Goal: Share content: Share content

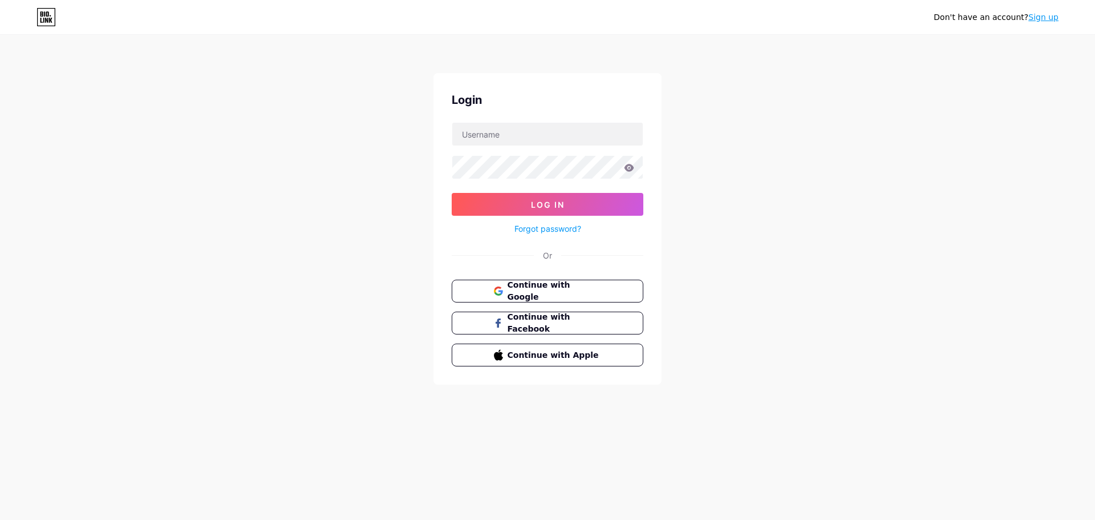
click at [563, 302] on div "Continue with Google Continue with Facebook Continue with Apple" at bounding box center [548, 322] width 192 height 87
click at [564, 299] on button "Continue with Google" at bounding box center [547, 290] width 194 height 23
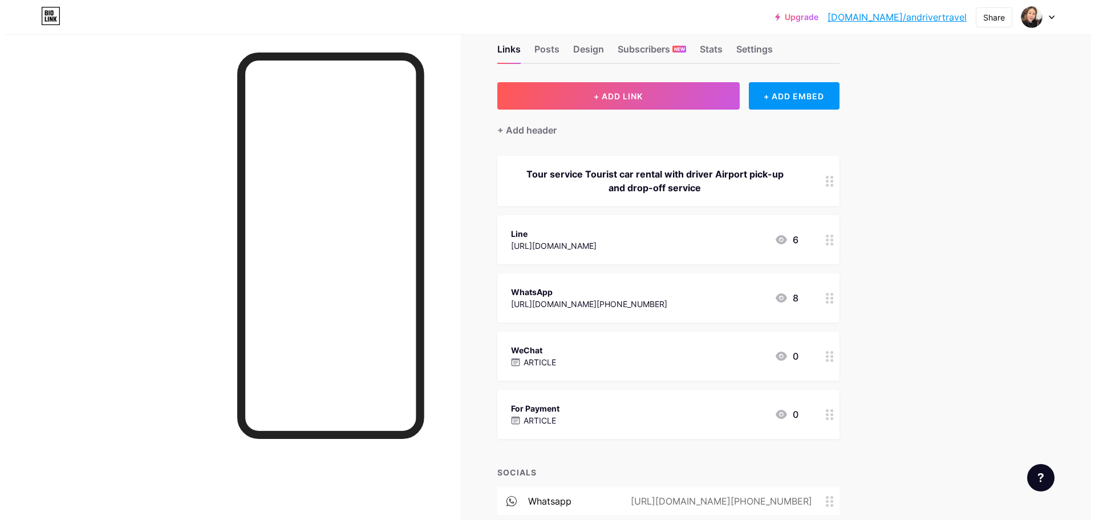
scroll to position [57, 0]
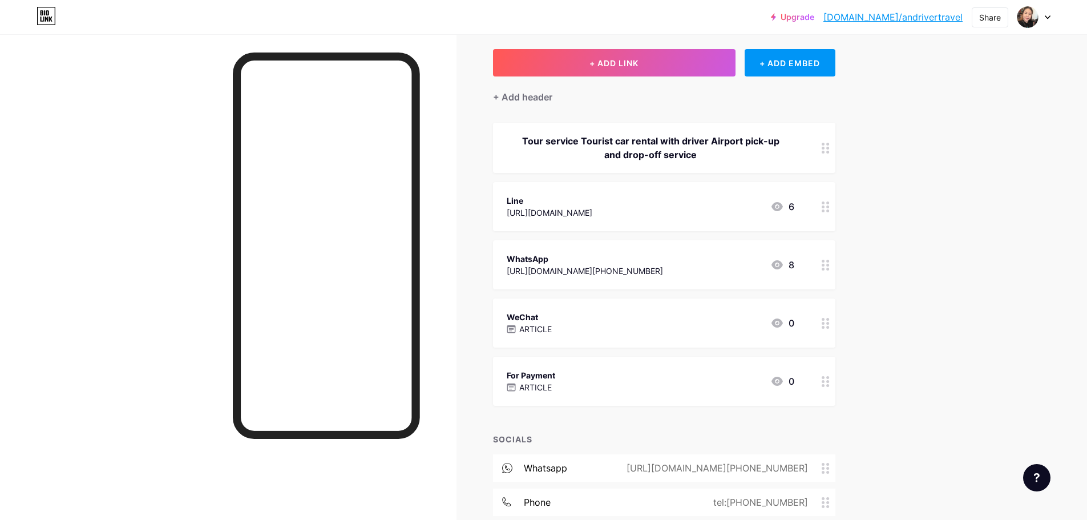
click at [590, 384] on div "For Payment ARTICLE 0" at bounding box center [649, 381] width 287 height 26
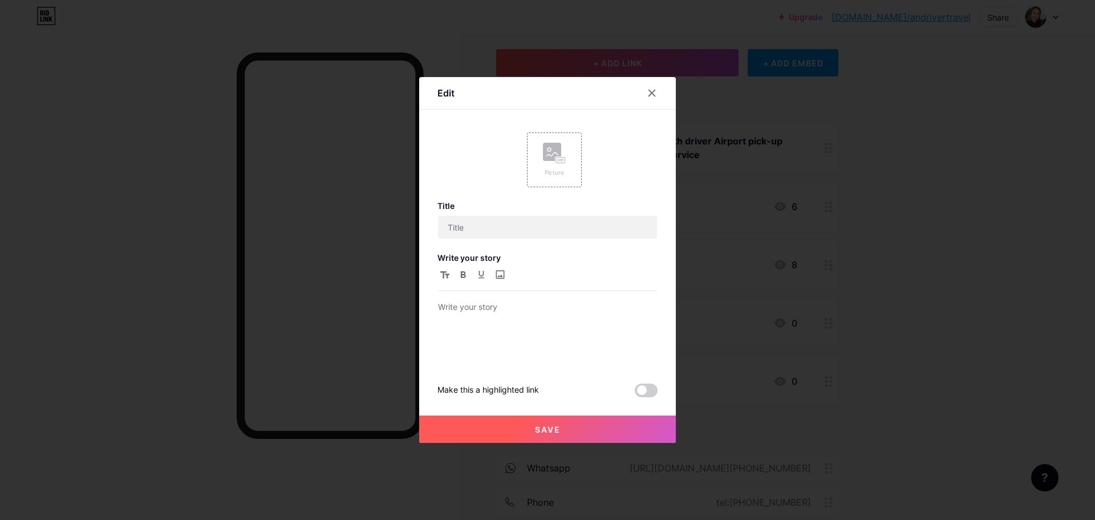
type input "For Payment"
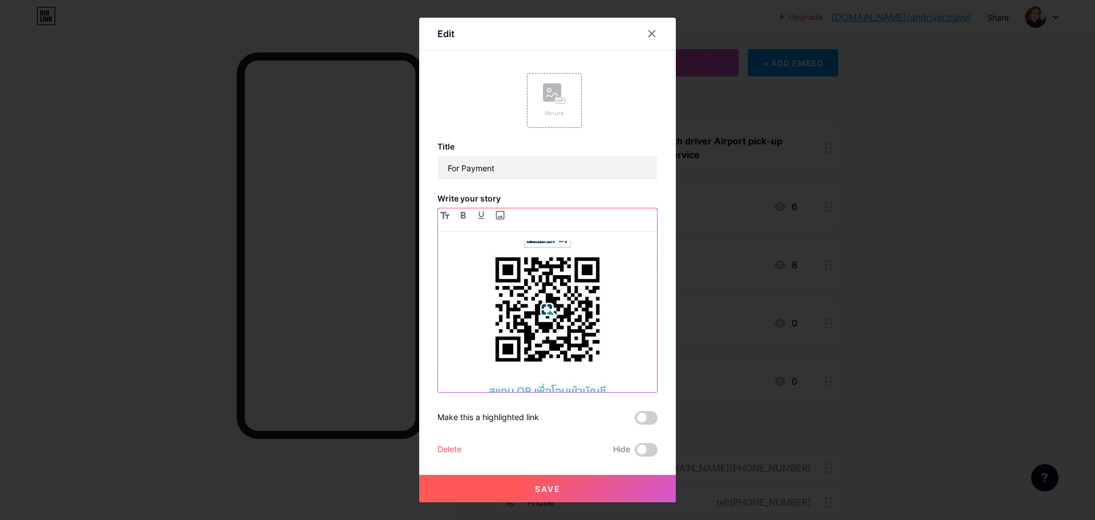
click at [548, 297] on img at bounding box center [547, 332] width 219 height 297
click at [565, 317] on img "To enrich screen reader interactions, please activate Accessibility in Grammarl…" at bounding box center [547, 332] width 219 height 297
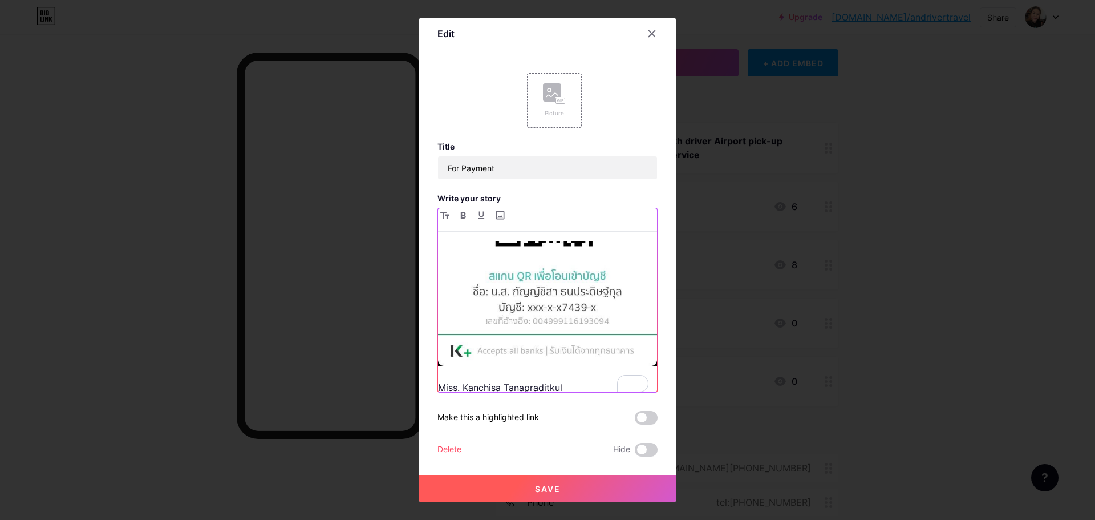
scroll to position [0, 0]
click at [653, 33] on div at bounding box center [652, 33] width 21 height 21
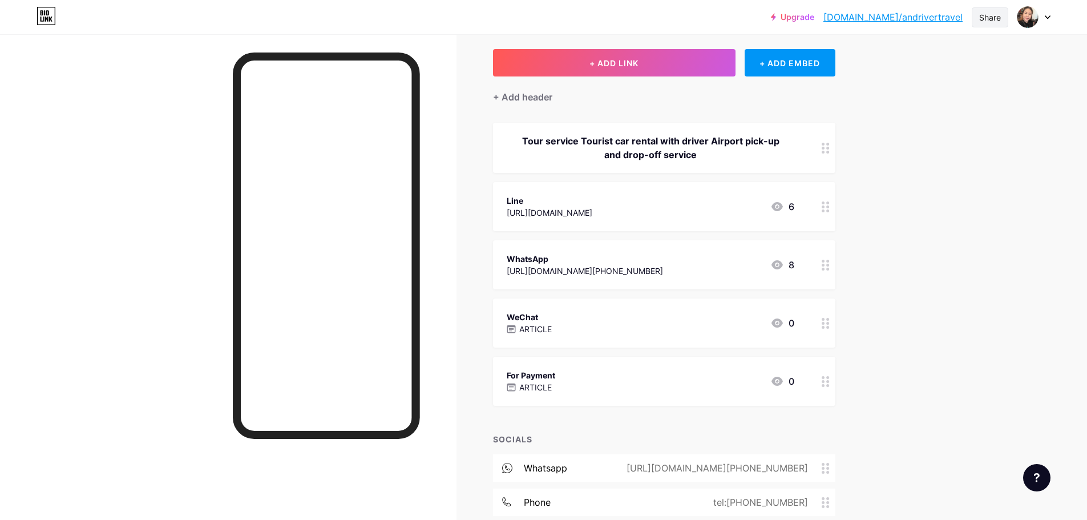
click at [994, 20] on div "Share" at bounding box center [990, 17] width 22 height 12
click at [899, 91] on div "Get my QR code" at bounding box center [909, 86] width 71 height 14
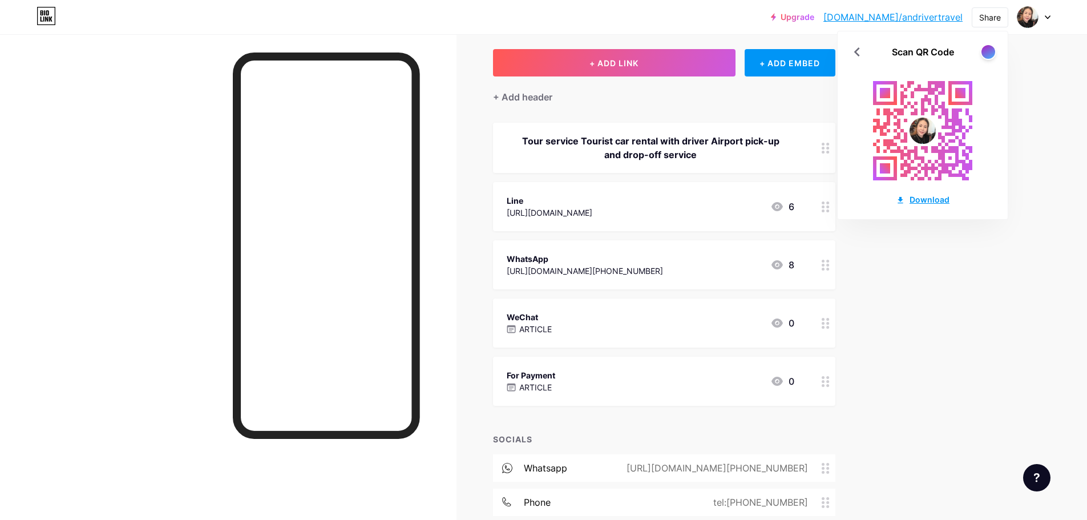
click at [918, 203] on div "Download" at bounding box center [922, 199] width 54 height 12
click at [984, 52] on div at bounding box center [987, 51] width 14 height 14
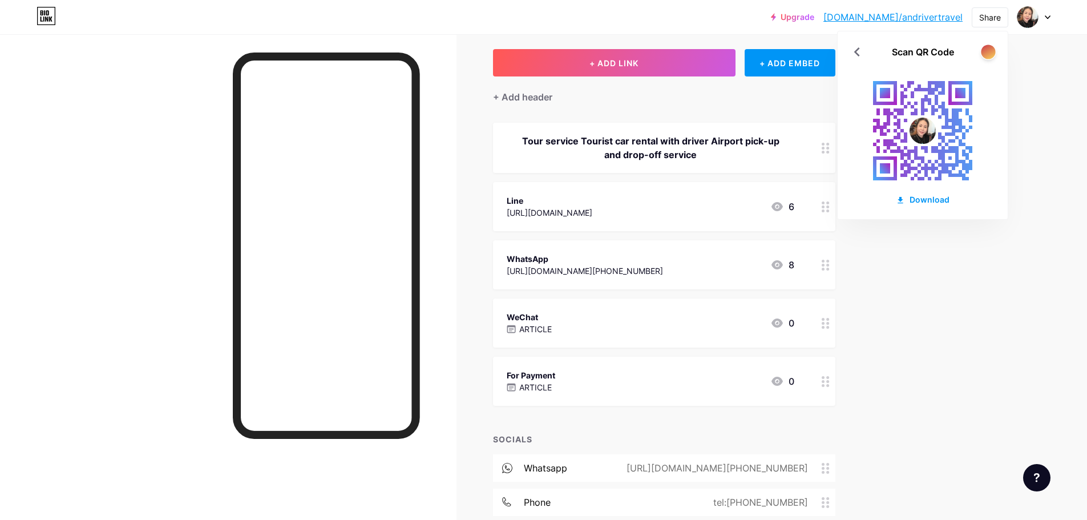
click at [985, 53] on div at bounding box center [987, 51] width 14 height 14
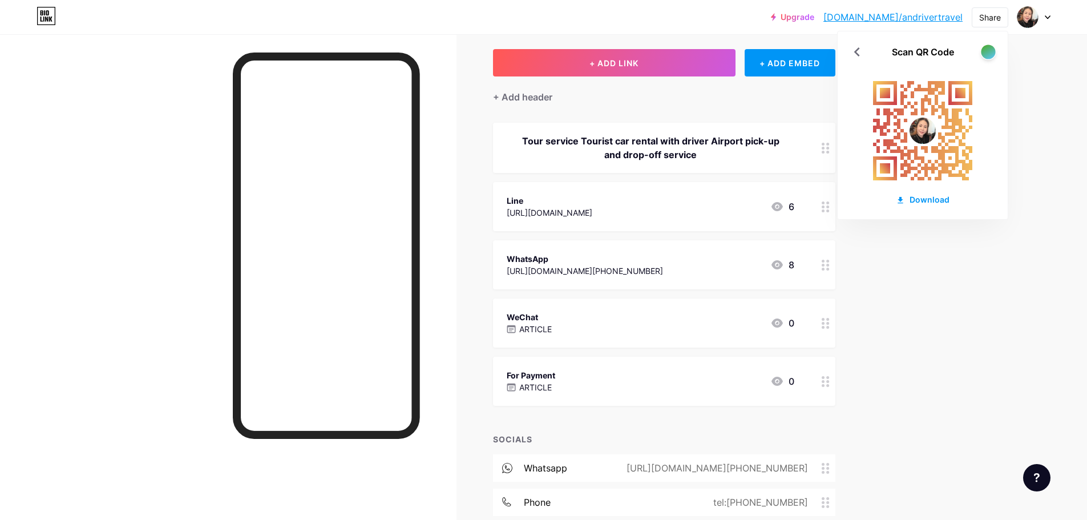
click at [985, 53] on div at bounding box center [987, 51] width 14 height 14
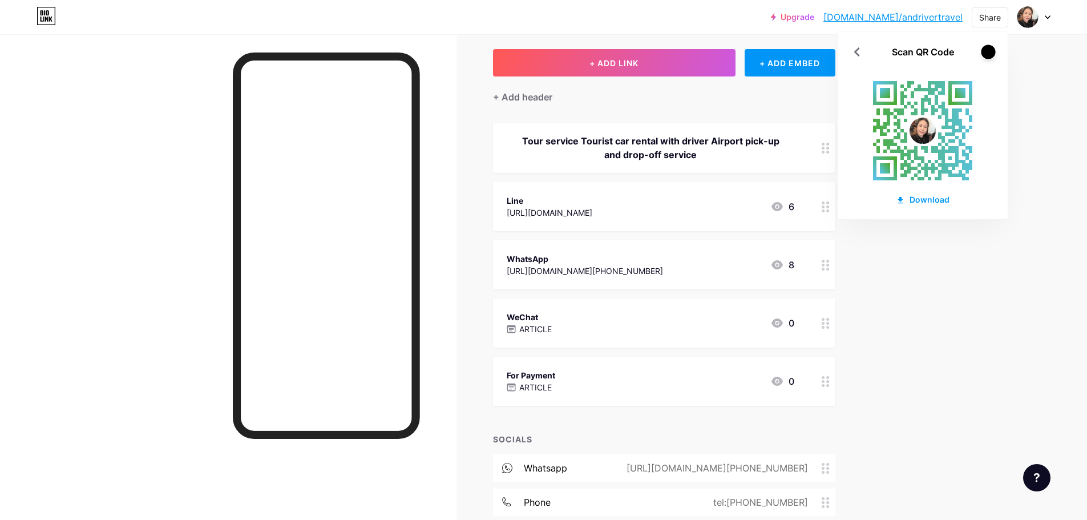
click at [986, 53] on div at bounding box center [987, 51] width 14 height 14
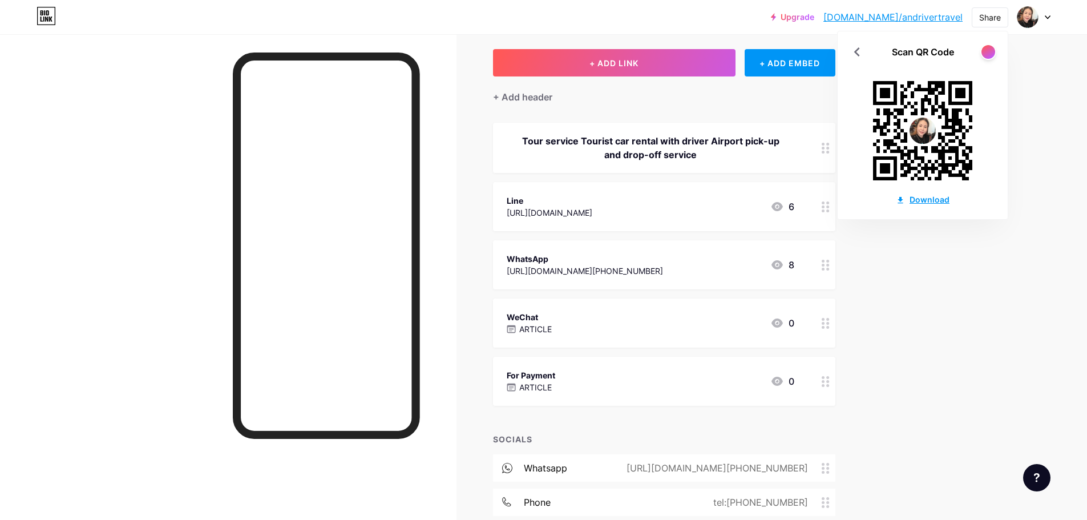
click at [926, 196] on div "Download" at bounding box center [922, 199] width 54 height 12
click at [988, 253] on div "Upgrade bio.link/andriv... bio.link/andrivertravel Share Scan QR Code Download …" at bounding box center [543, 292] width 1087 height 698
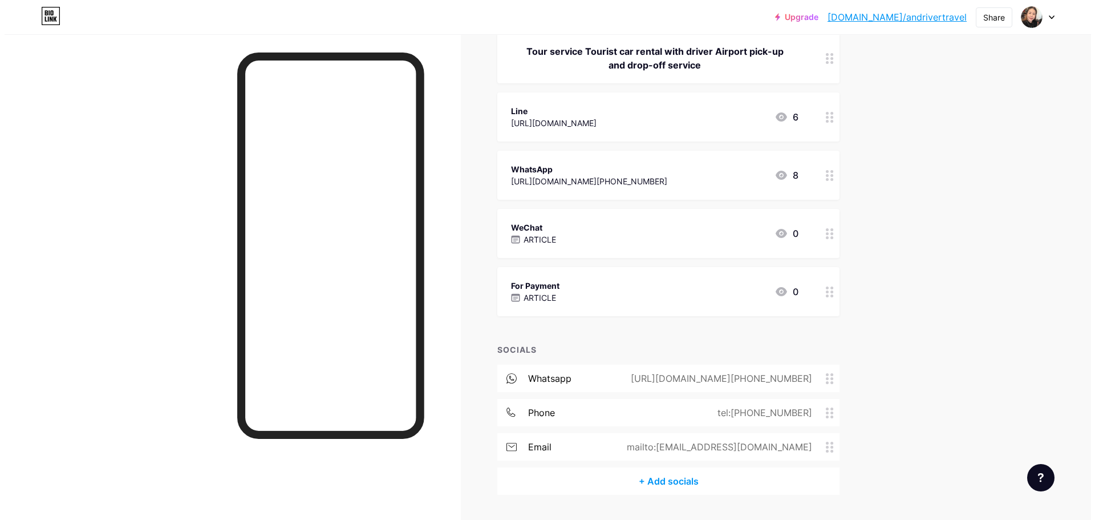
scroll to position [178, 0]
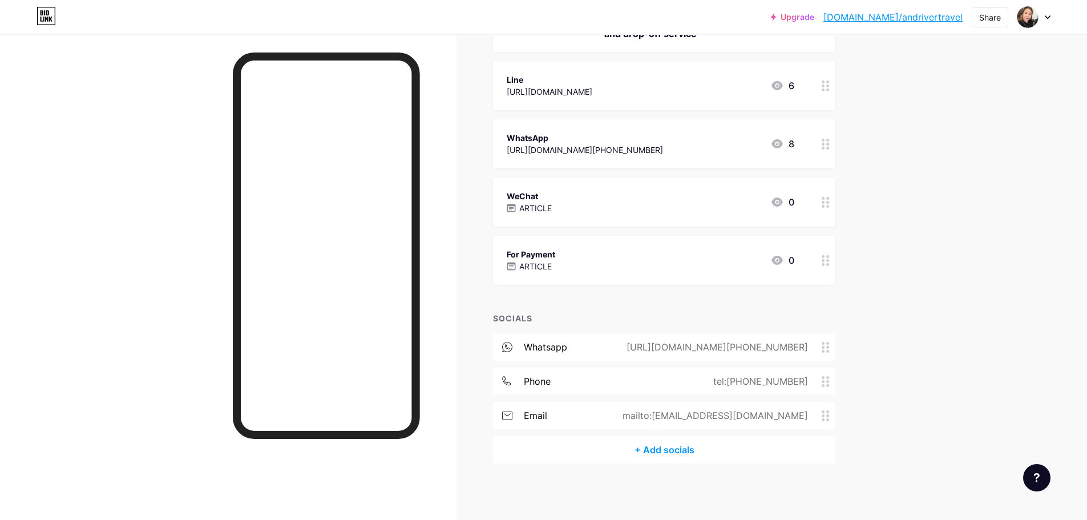
click at [684, 451] on div "+ Add socials" at bounding box center [664, 449] width 342 height 27
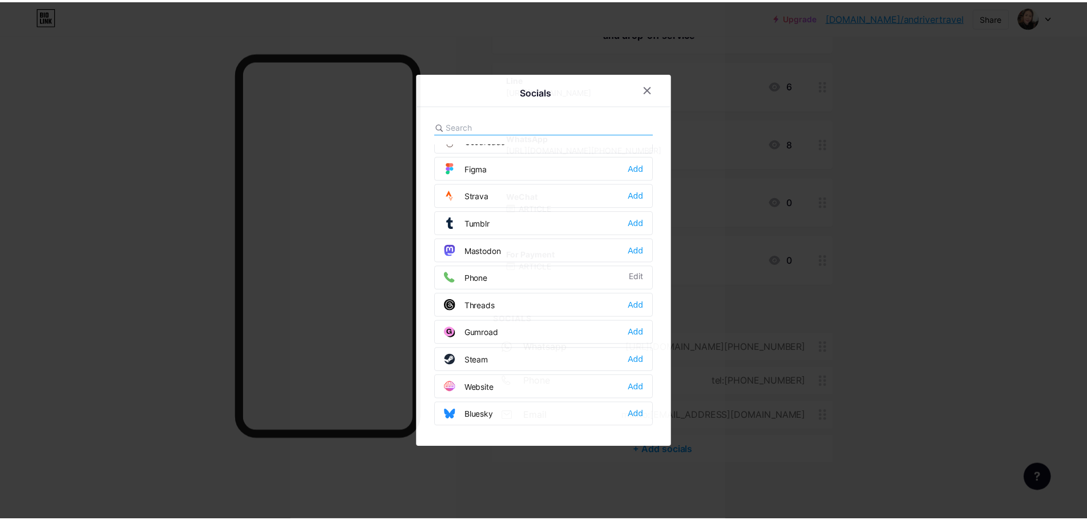
scroll to position [1029, 0]
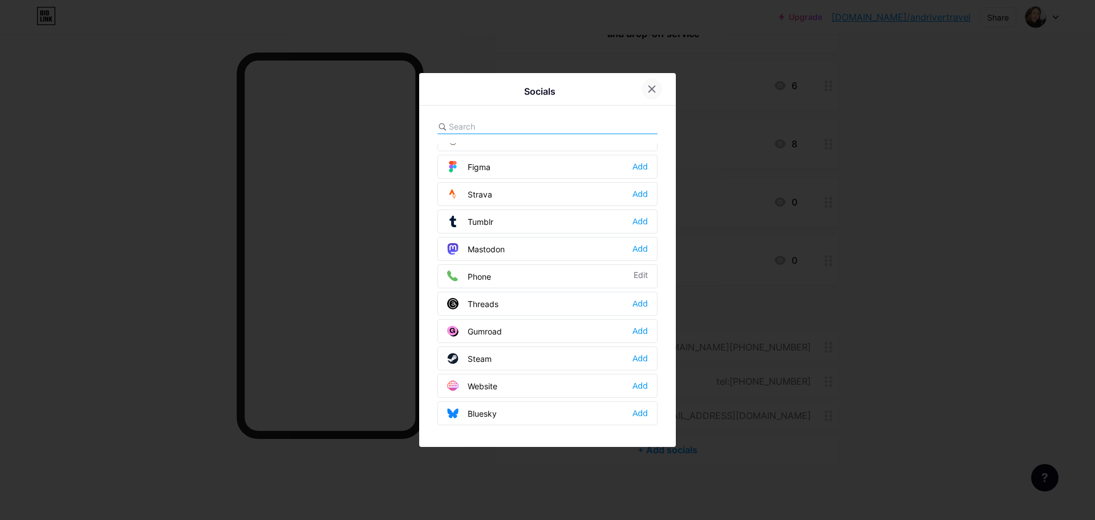
click at [652, 91] on icon at bounding box center [651, 88] width 9 height 9
